Goal: Use online tool/utility: Utilize a website feature to perform a specific function

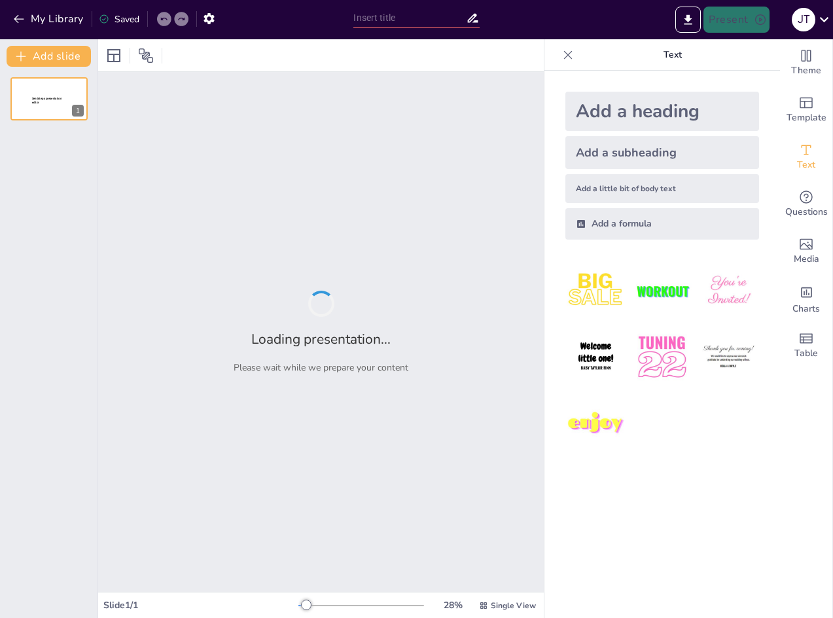
type input "Imported BIOL168_Unit 2_Chapter 4_Jeopardy.pptx"
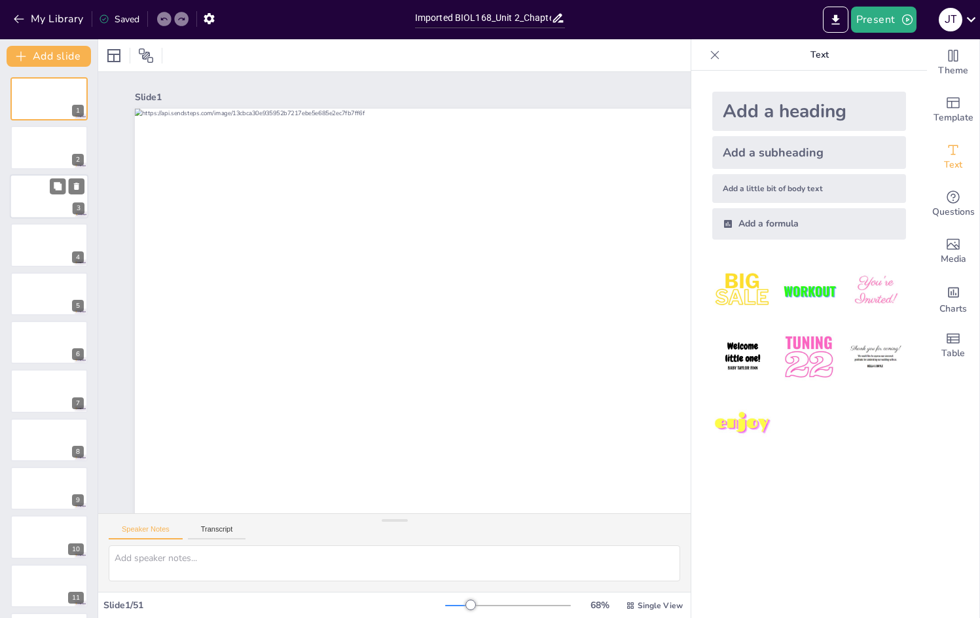
click at [69, 206] on div at bounding box center [49, 196] width 79 height 45
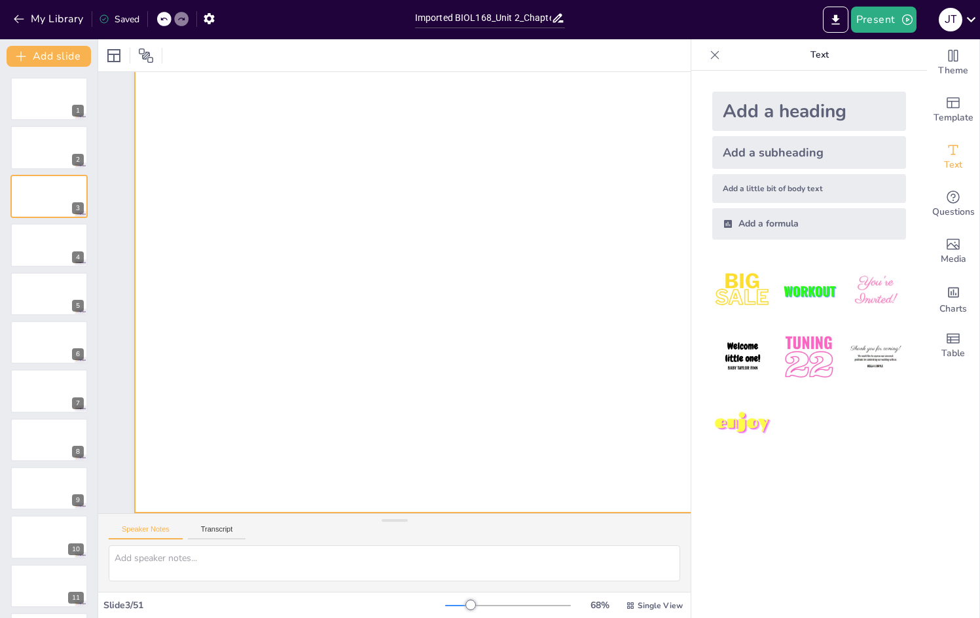
scroll to position [90, 0]
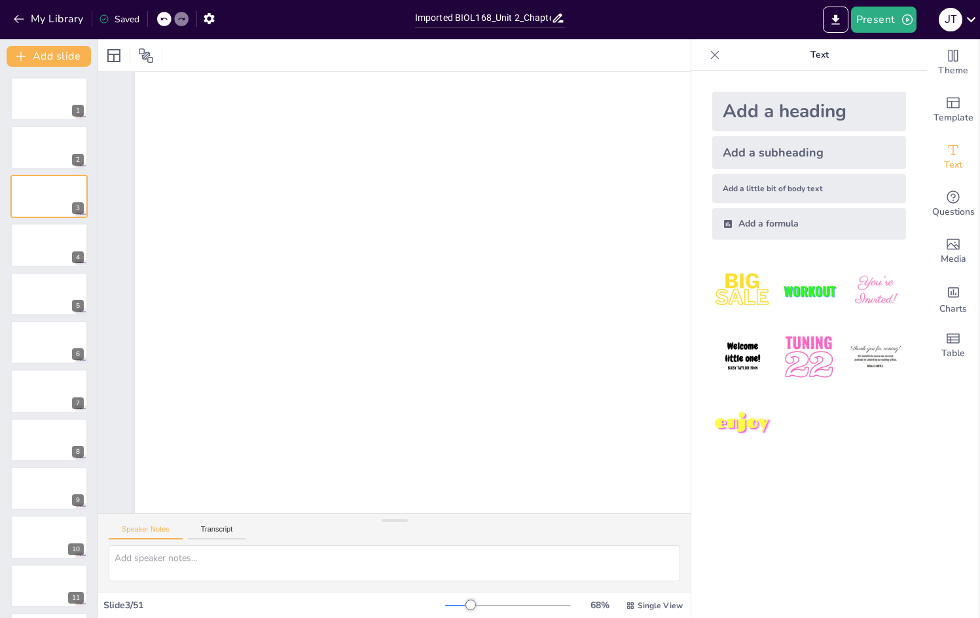
click at [708, 52] on icon at bounding box center [714, 54] width 13 height 13
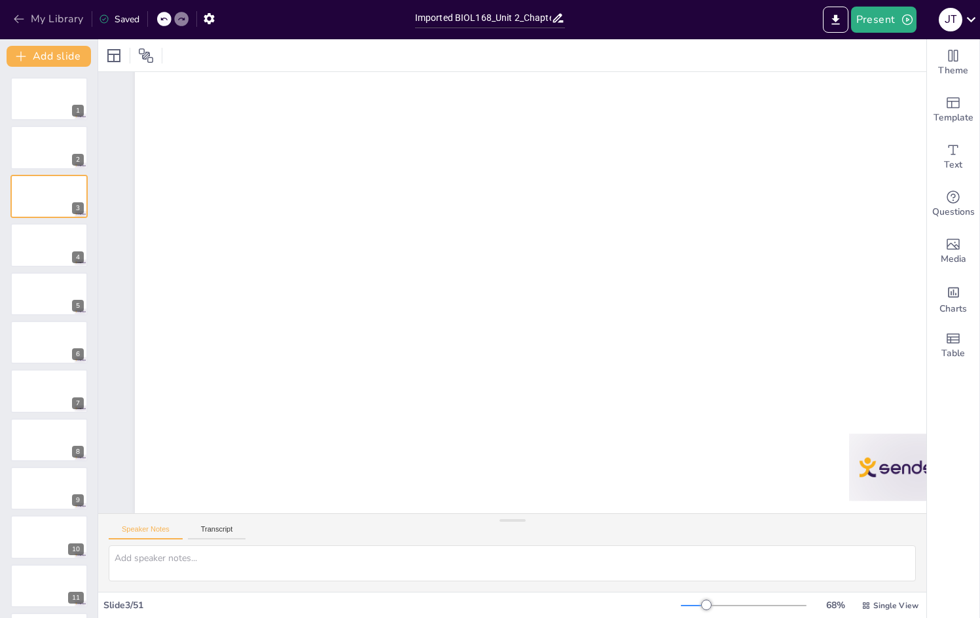
click at [22, 22] on icon "button" at bounding box center [18, 18] width 13 height 13
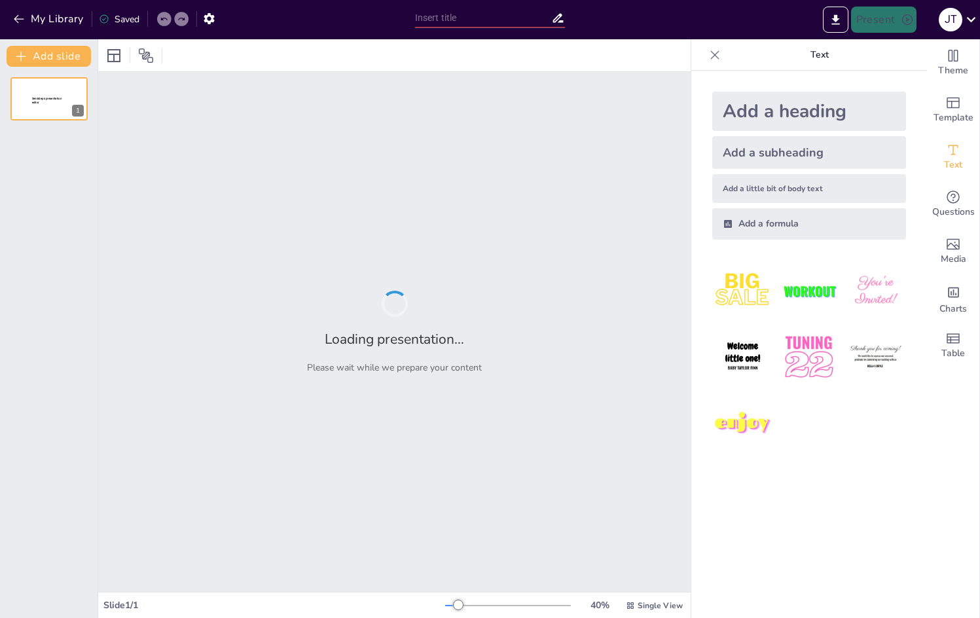
type input "Imported BIOL168_Unit 2_Chapter 4_Jeopardy.pptx"
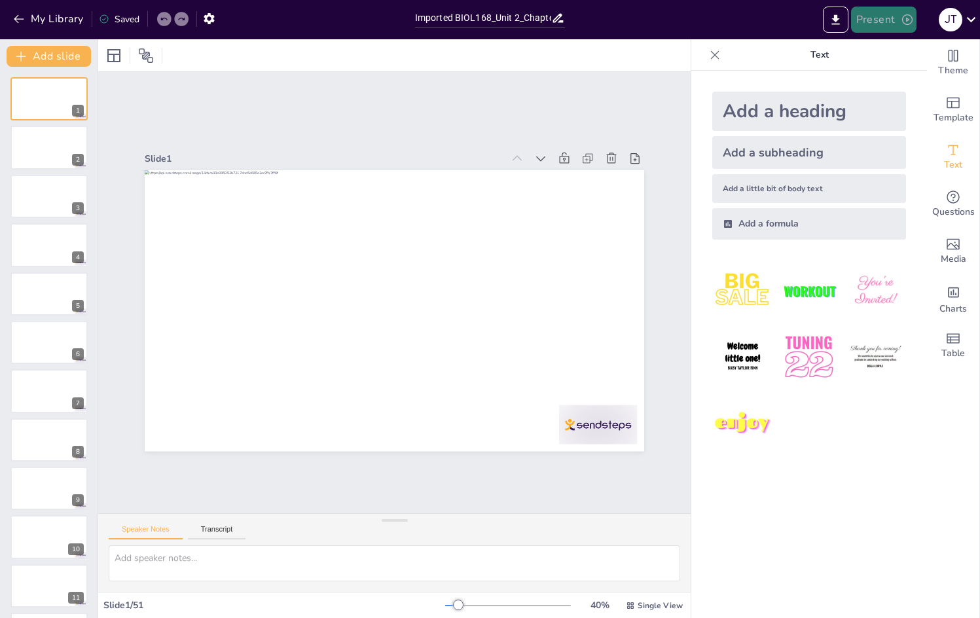
click at [884, 18] on button "Present" at bounding box center [883, 20] width 65 height 26
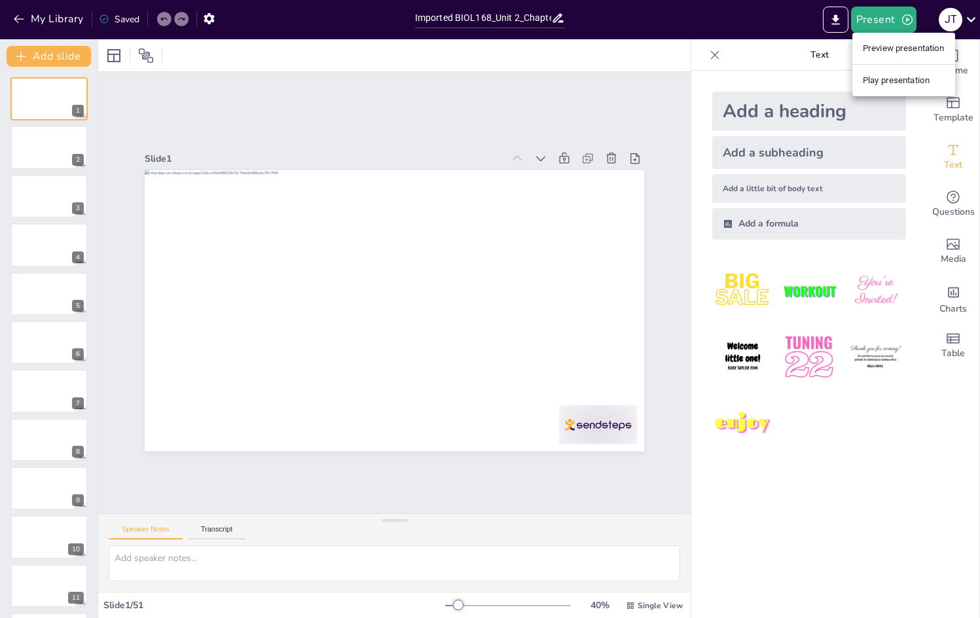
click at [877, 55] on li "Preview presentation" at bounding box center [903, 48] width 103 height 21
